Goal: Task Accomplishment & Management: Manage account settings

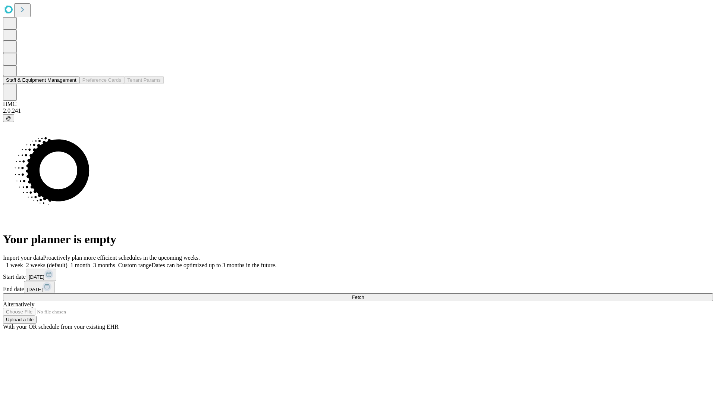
click at [71, 84] on button "Staff & Equipment Management" at bounding box center [41, 80] width 76 height 8
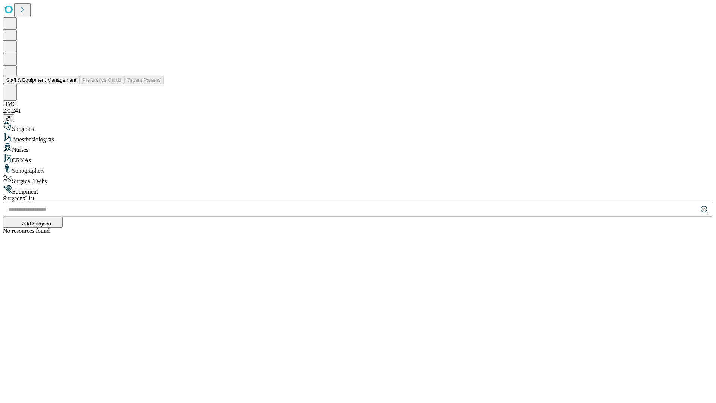
click at [71, 84] on button "Staff & Equipment Management" at bounding box center [41, 80] width 76 height 8
